Goal: Task Accomplishment & Management: Use online tool/utility

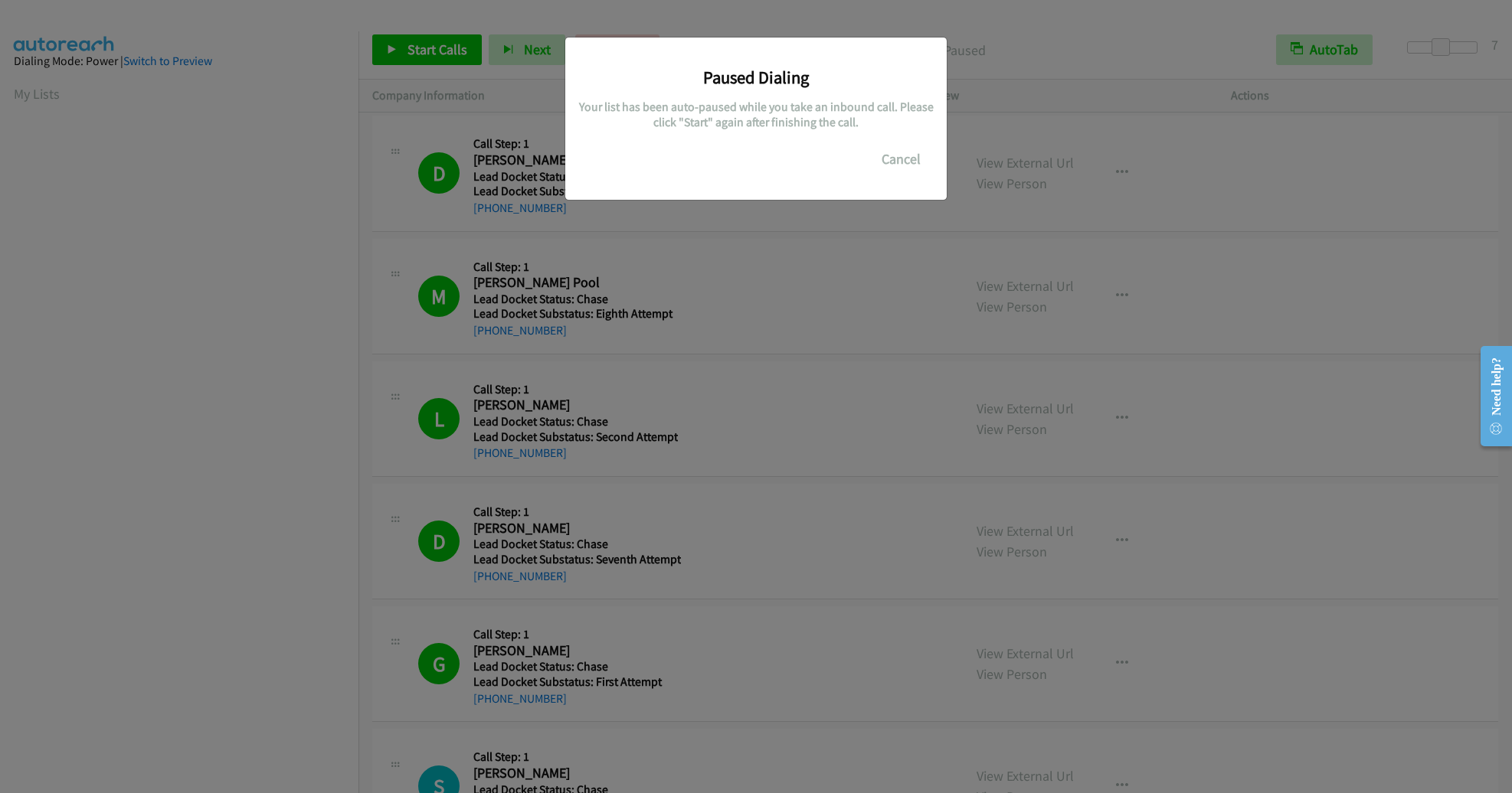
scroll to position [16, 0]
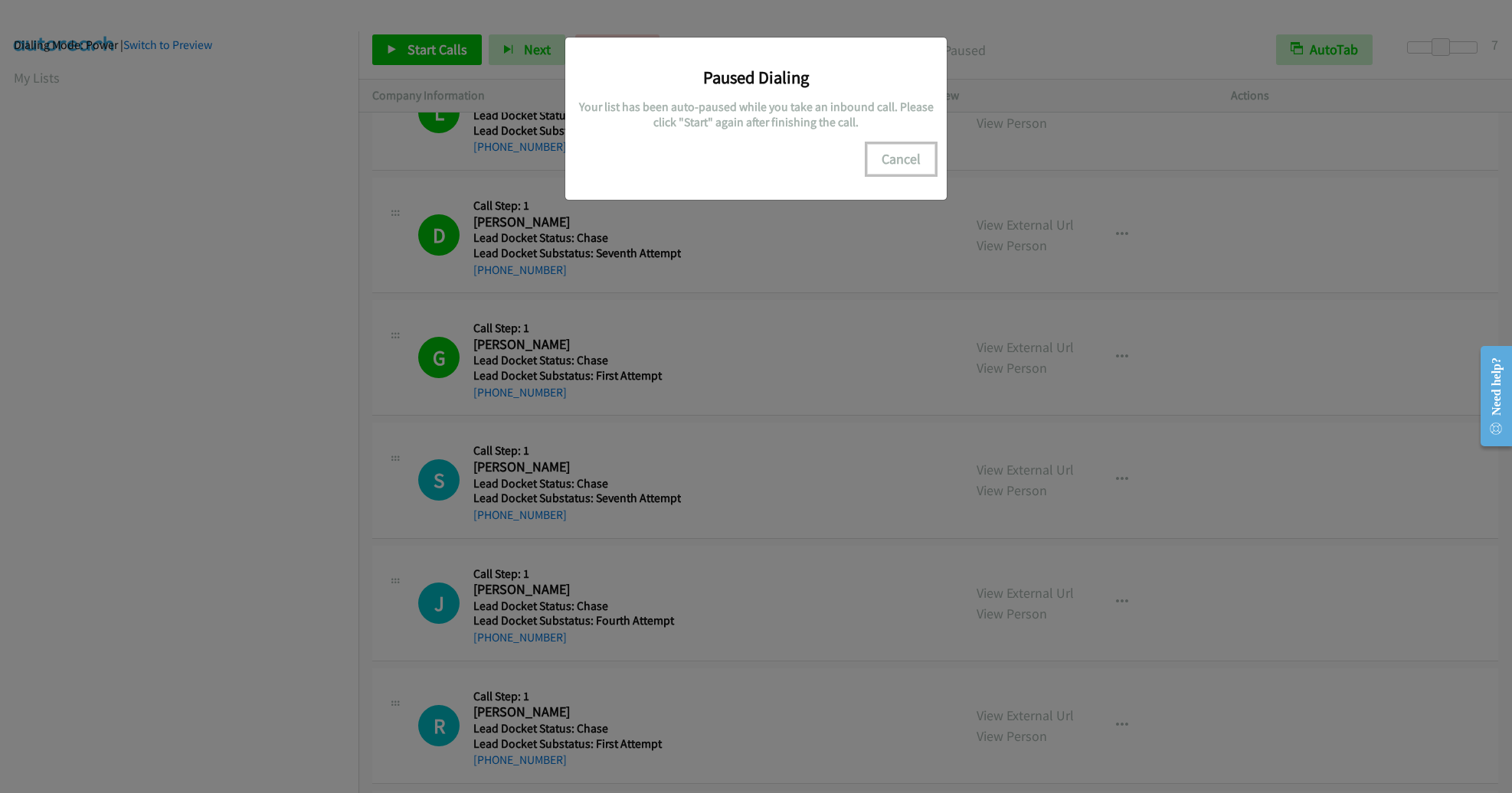
click at [918, 163] on button "Cancel" at bounding box center [901, 159] width 68 height 30
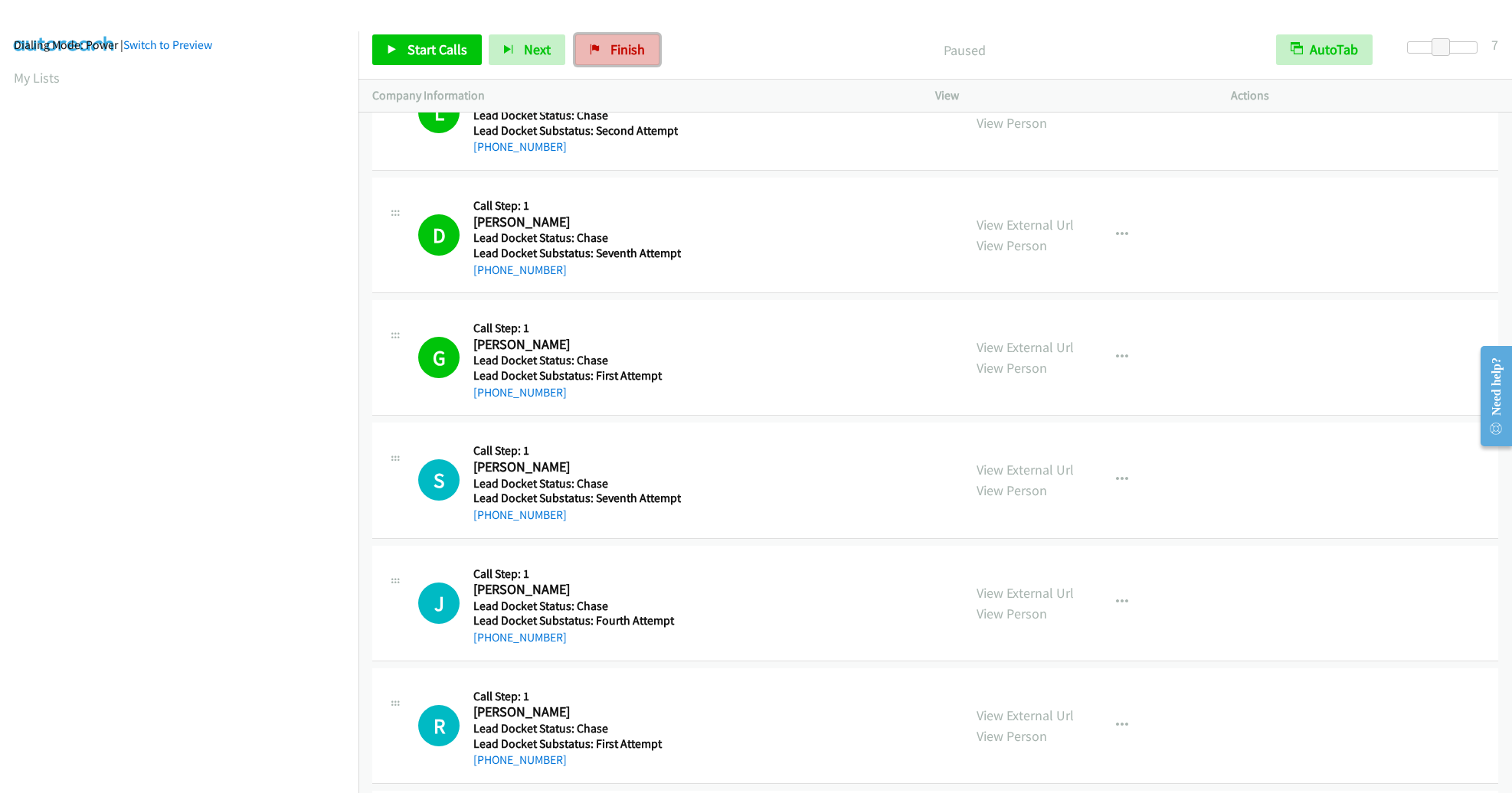
click at [645, 56] on link "Finish" at bounding box center [617, 49] width 84 height 30
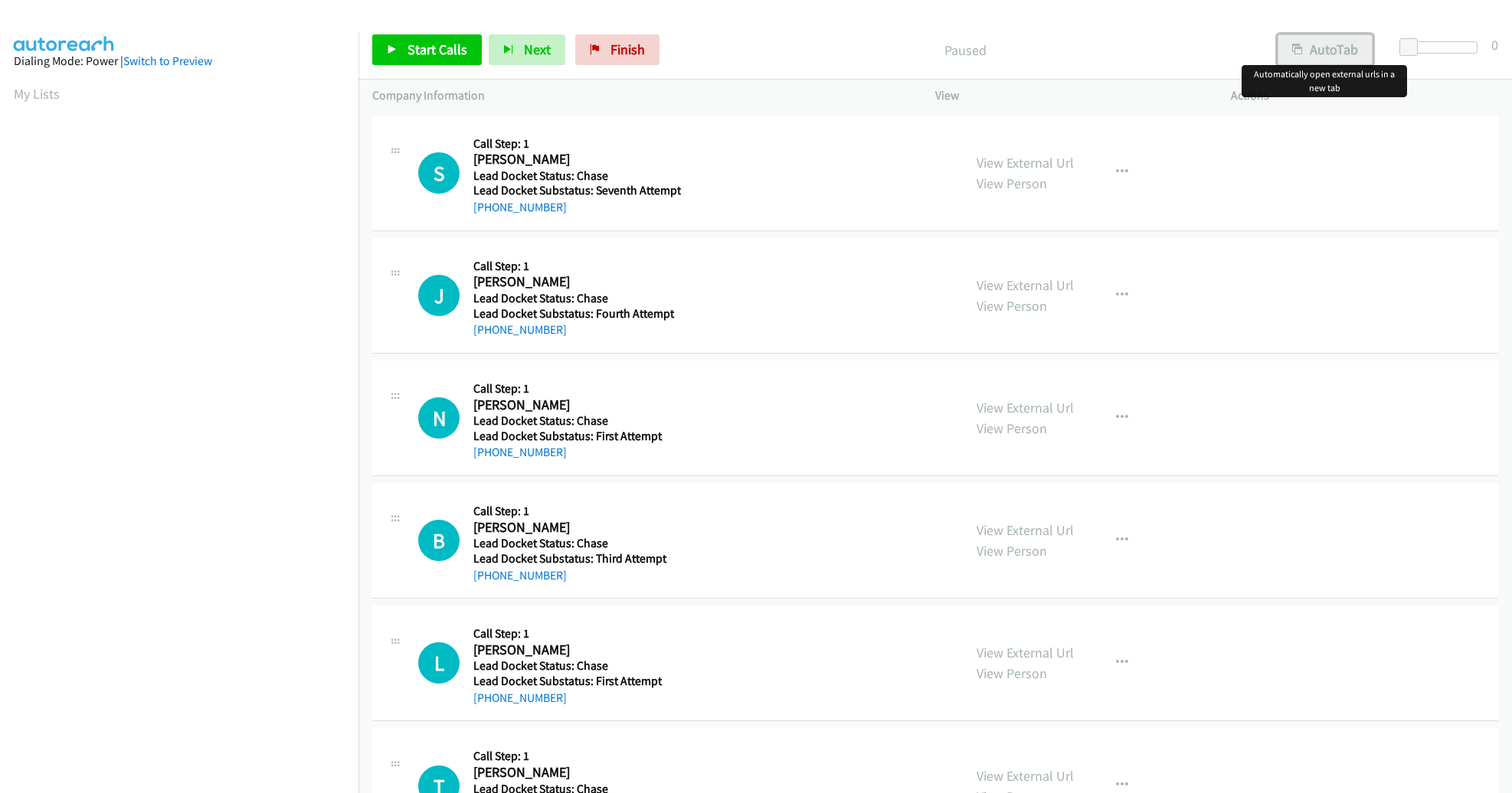
click at [1328, 47] on button "AutoTab" at bounding box center [1326, 49] width 95 height 30
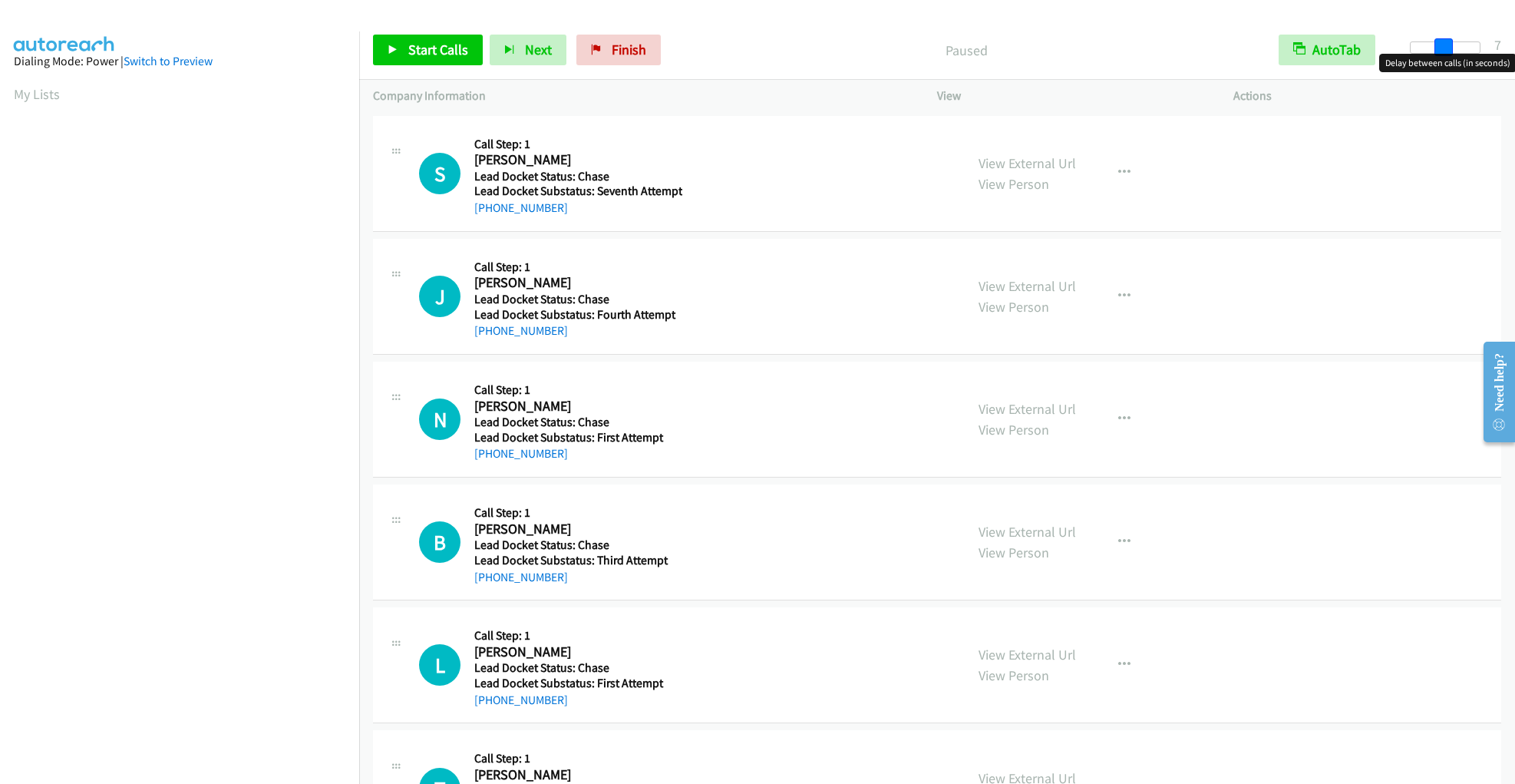
drag, startPoint x: 1417, startPoint y: 52, endPoint x: 1447, endPoint y: 52, distance: 30.0
click at [1447, 52] on span at bounding box center [1444, 48] width 19 height 19
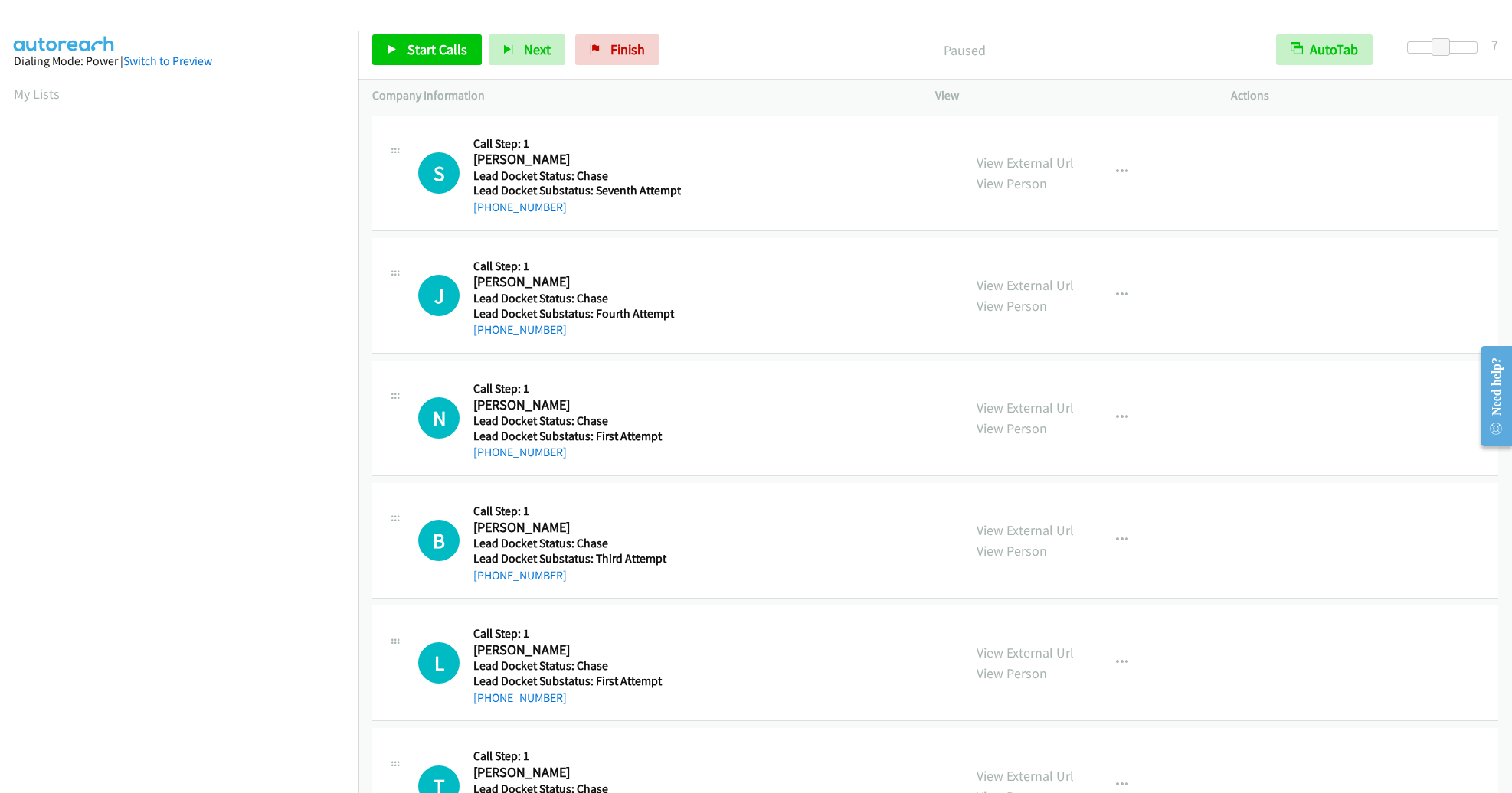
scroll to position [65, 0]
click at [429, 54] on span "Start Calls" at bounding box center [437, 49] width 60 height 18
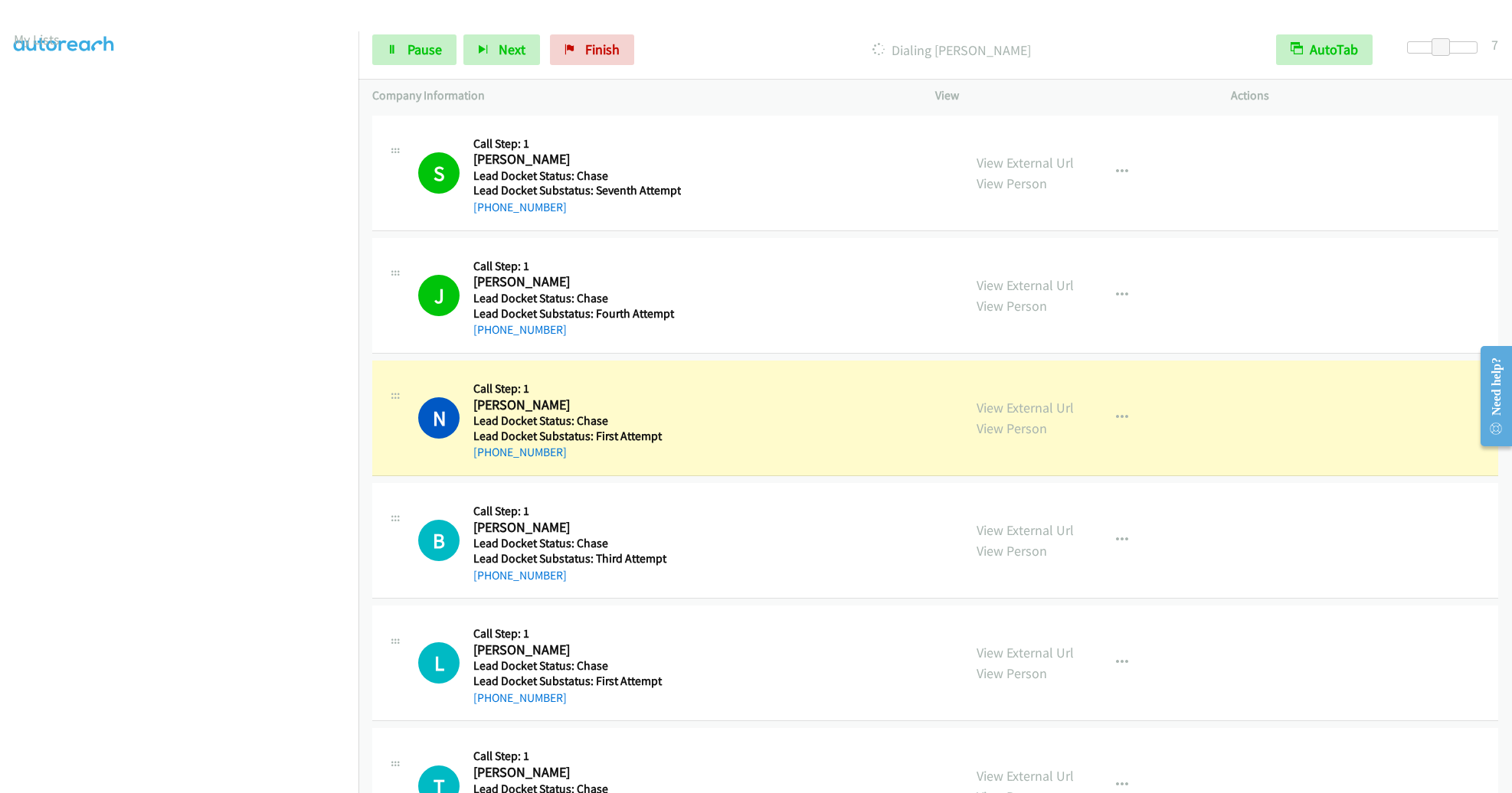
click at [558, 404] on h2 "Nichol Rooney" at bounding box center [575, 405] width 204 height 18
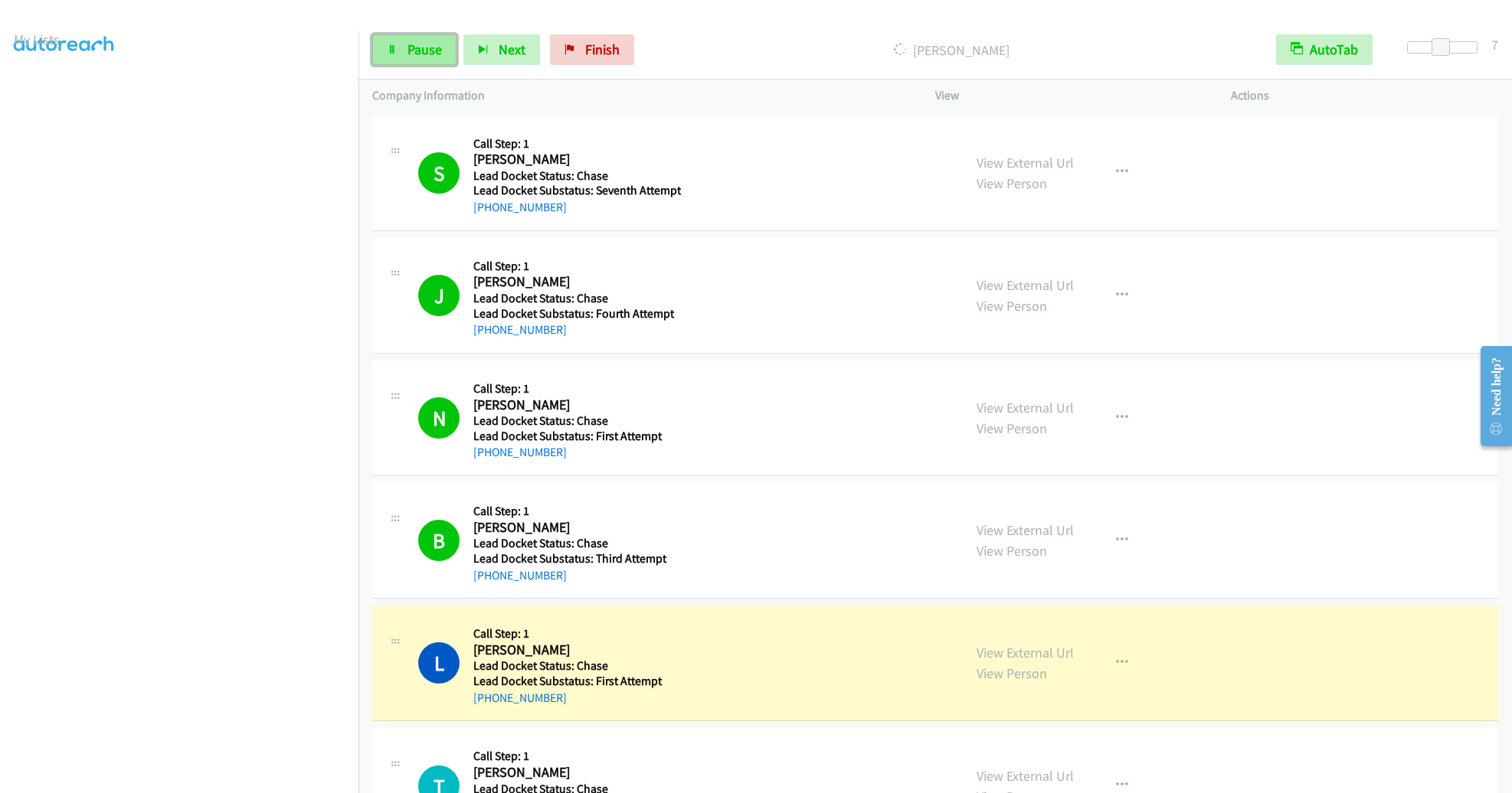
click at [428, 45] on span "Pause" at bounding box center [424, 49] width 34 height 18
